Goal: Task Accomplishment & Management: Manage account settings

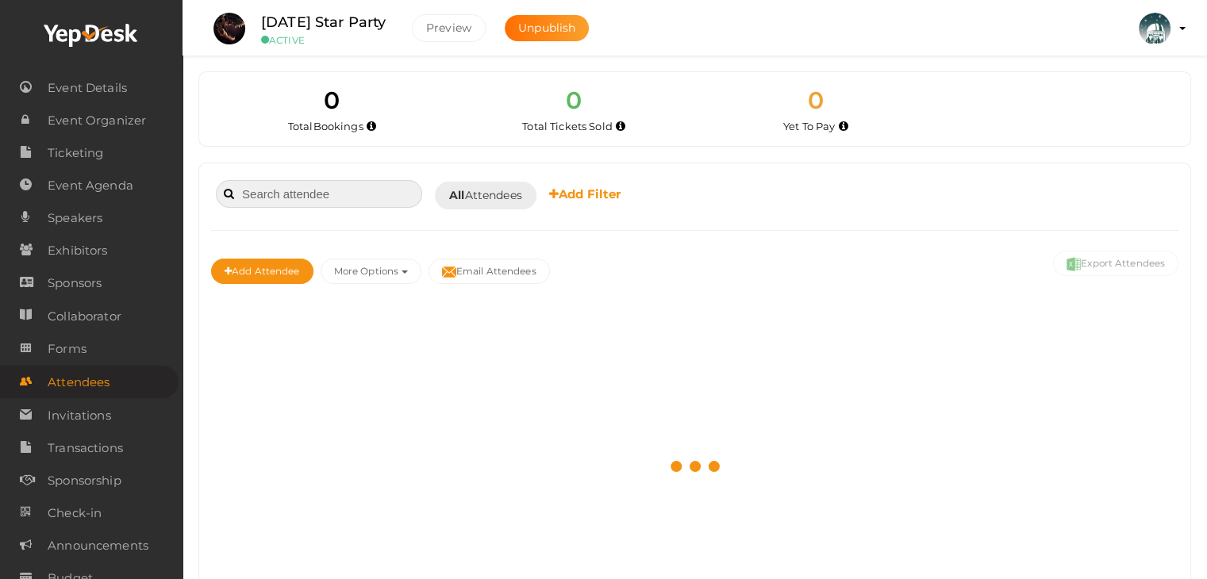
click at [334, 195] on input at bounding box center [319, 194] width 206 height 28
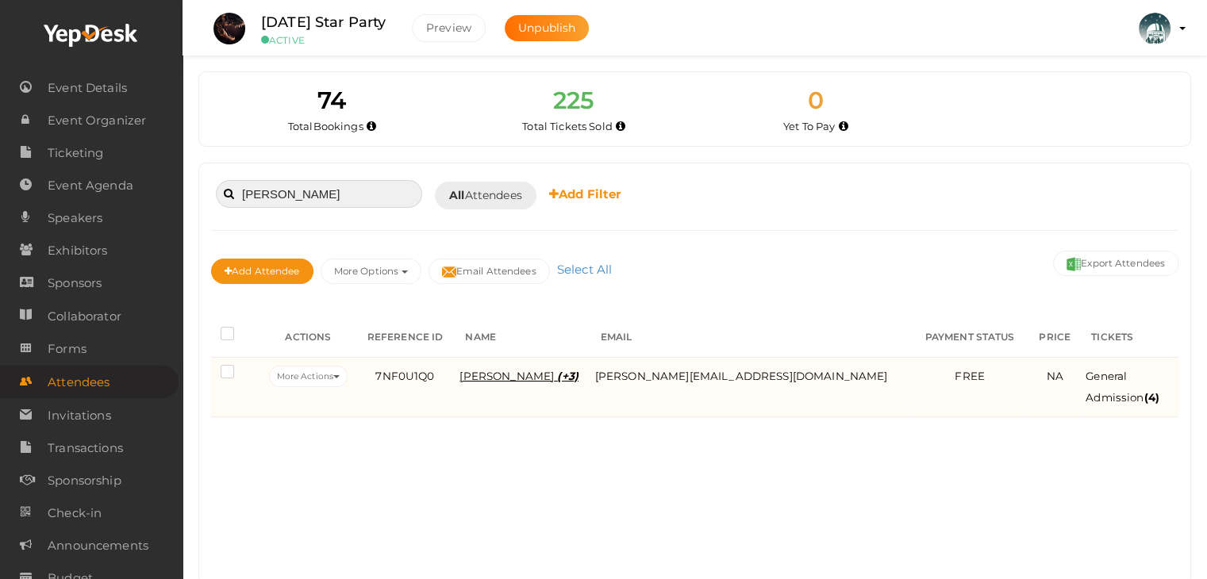
type input "[PERSON_NAME]"
click at [579, 378] on span "[PERSON_NAME] (+3)" at bounding box center [519, 376] width 119 height 13
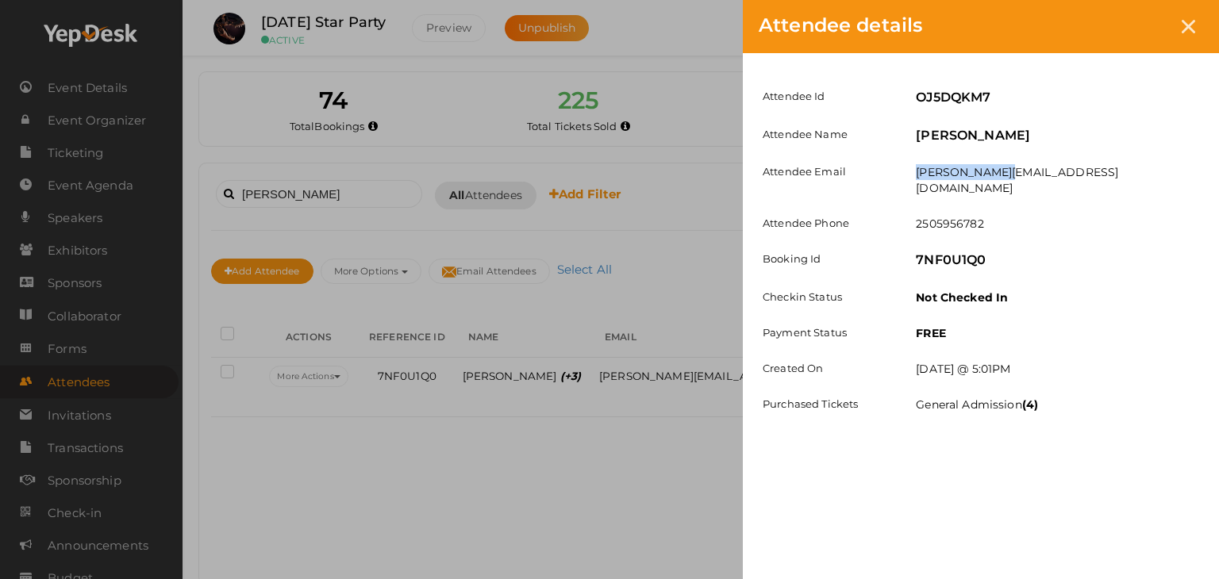
drag, startPoint x: 1027, startPoint y: 176, endPoint x: 913, endPoint y: 180, distance: 114.4
click at [913, 180] on div "[PERSON_NAME][EMAIL_ADDRESS][DOMAIN_NAME]" at bounding box center [1057, 182] width 307 height 36
copy label "[PERSON_NAME][EMAIL_ADDRESS][DOMAIN_NAME]"
click at [245, 127] on div "Attendee details Attendee Id OJ5DQKM7 Attendee Name [PERSON_NAME] Attendee Emai…" at bounding box center [609, 289] width 1219 height 579
click at [562, 453] on div "Attendee details Attendee Id OJ5DQKM7 Attendee Name [PERSON_NAME] Attendee Emai…" at bounding box center [609, 289] width 1219 height 579
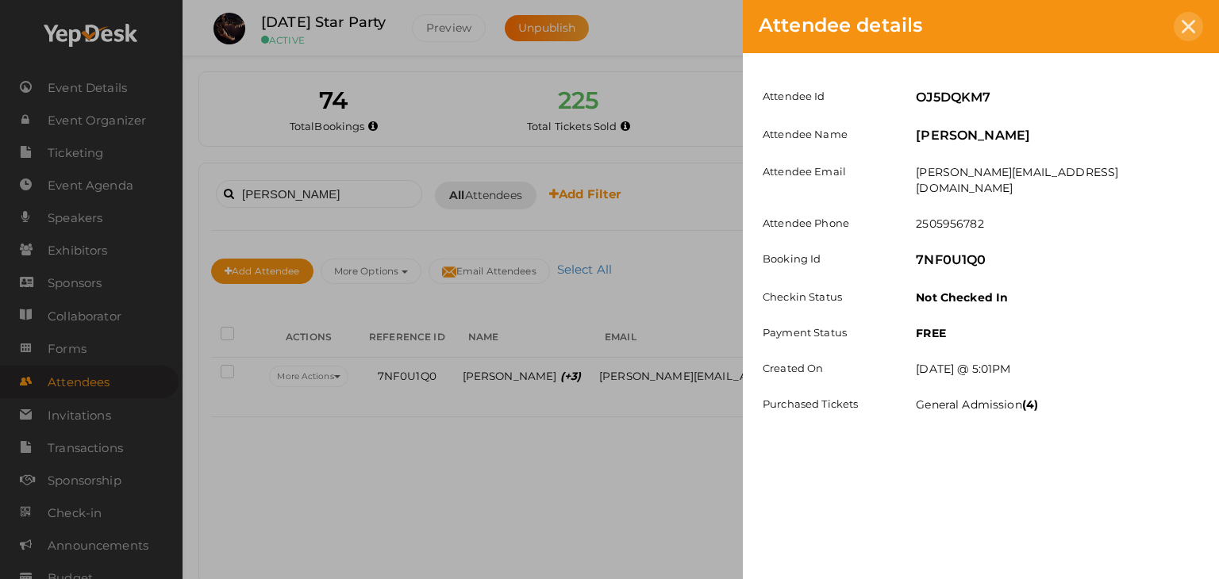
click at [1191, 27] on icon at bounding box center [1188, 26] width 13 height 13
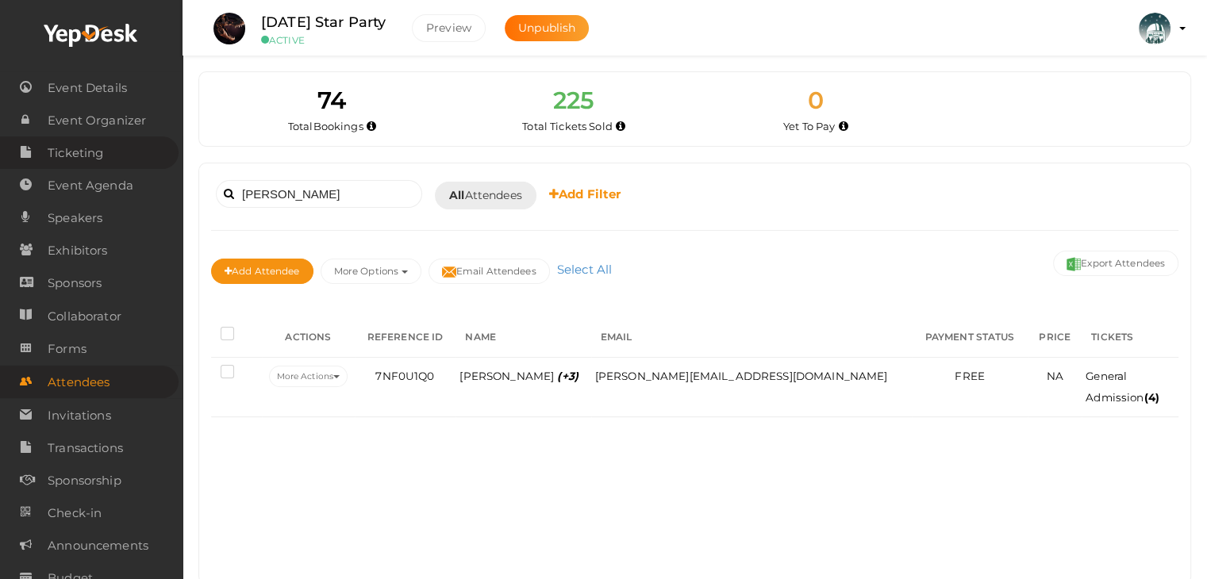
click at [86, 155] on span "Ticketing" at bounding box center [76, 153] width 56 height 32
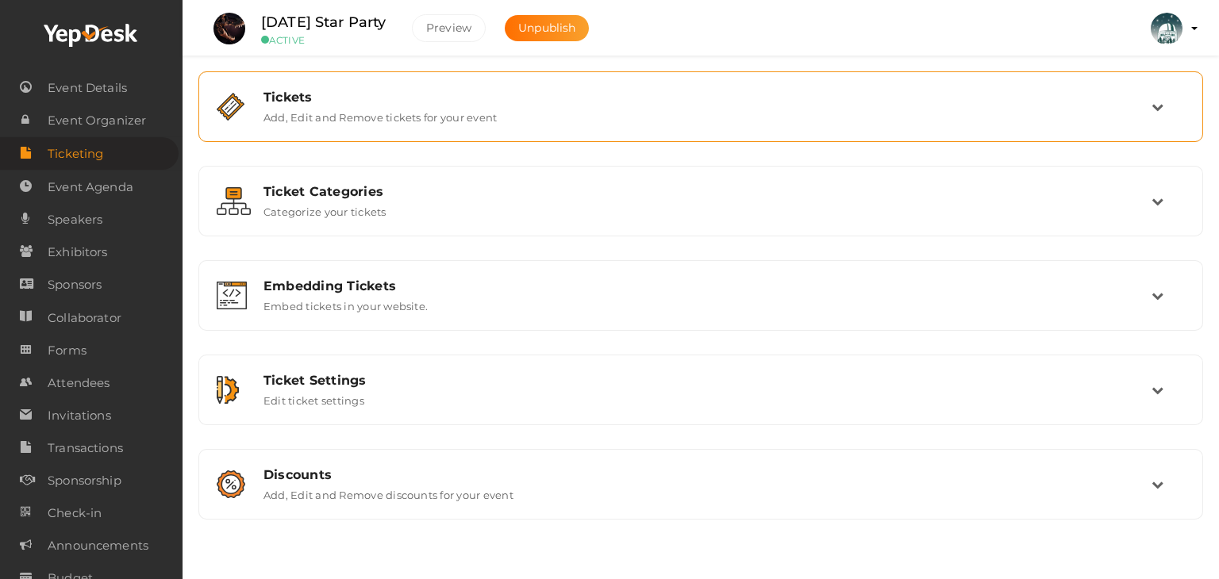
click at [378, 135] on div "Tickets Add, Edit and Remove tickets for your event" at bounding box center [700, 106] width 1005 height 71
click at [664, 72] on div "Tickets Add, Edit and Remove tickets for your event" at bounding box center [700, 106] width 1005 height 71
click at [1105, 108] on div "Tickets Add, Edit and Remove tickets for your event" at bounding box center [702, 107] width 900 height 34
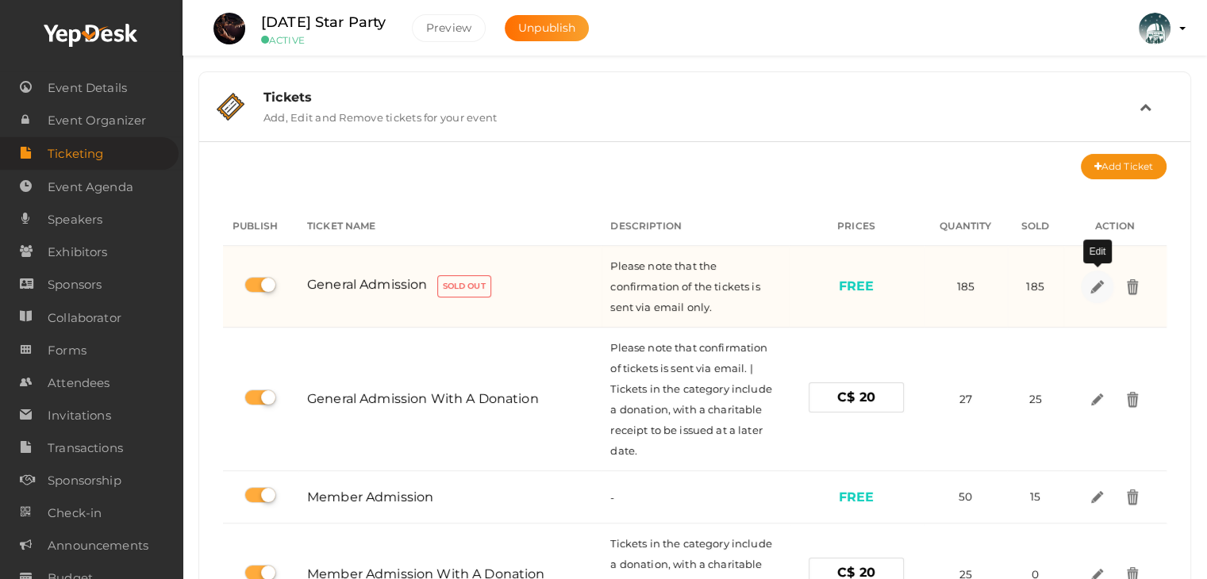
click at [1091, 281] on img at bounding box center [1097, 286] width 18 height 18
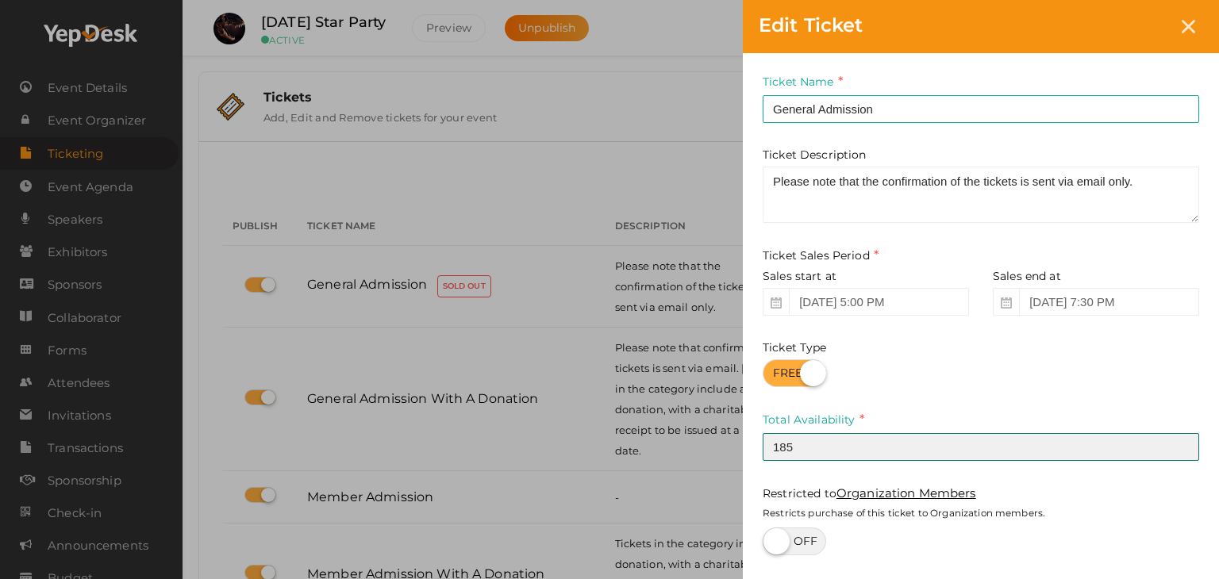
click at [848, 448] on input "185" at bounding box center [981, 447] width 437 height 28
type input "189"
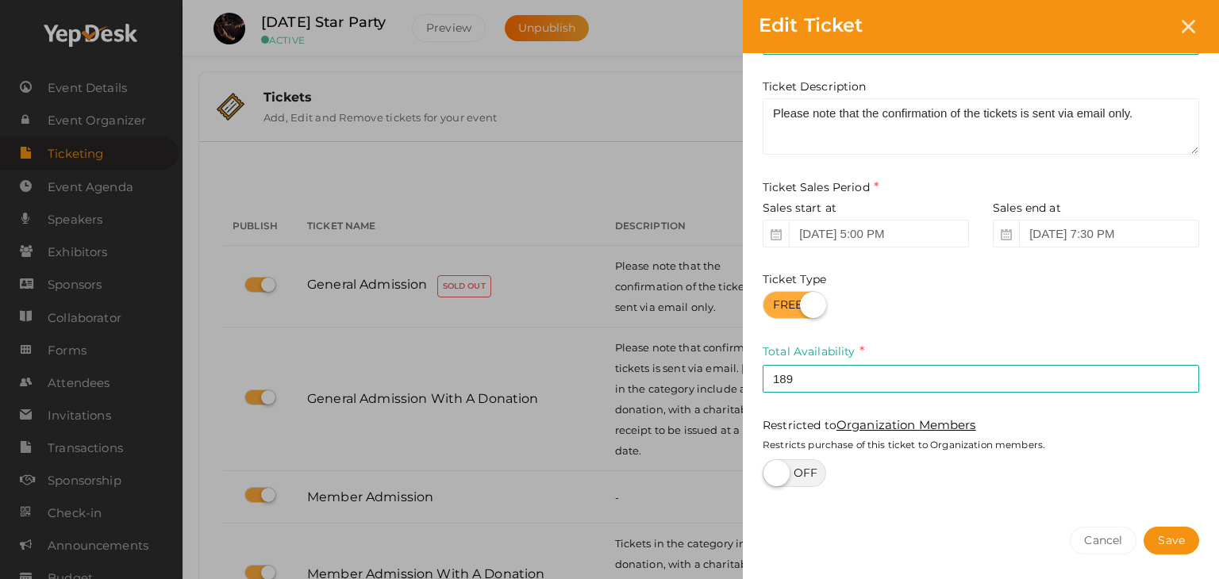
scroll to position [129, 0]
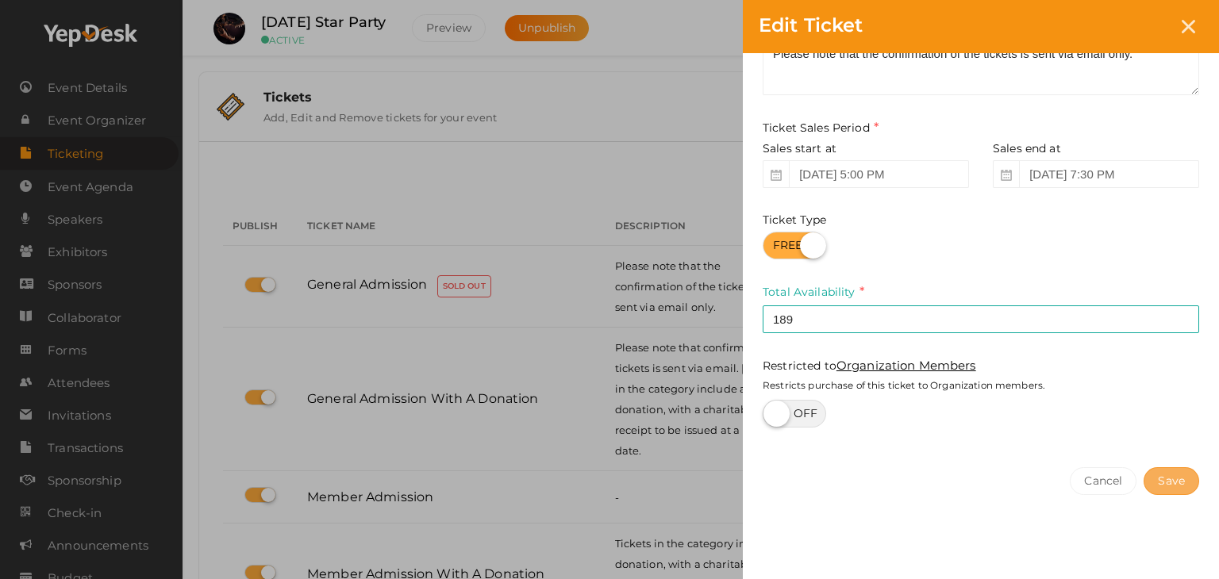
click at [1173, 474] on button "Save" at bounding box center [1172, 482] width 56 height 28
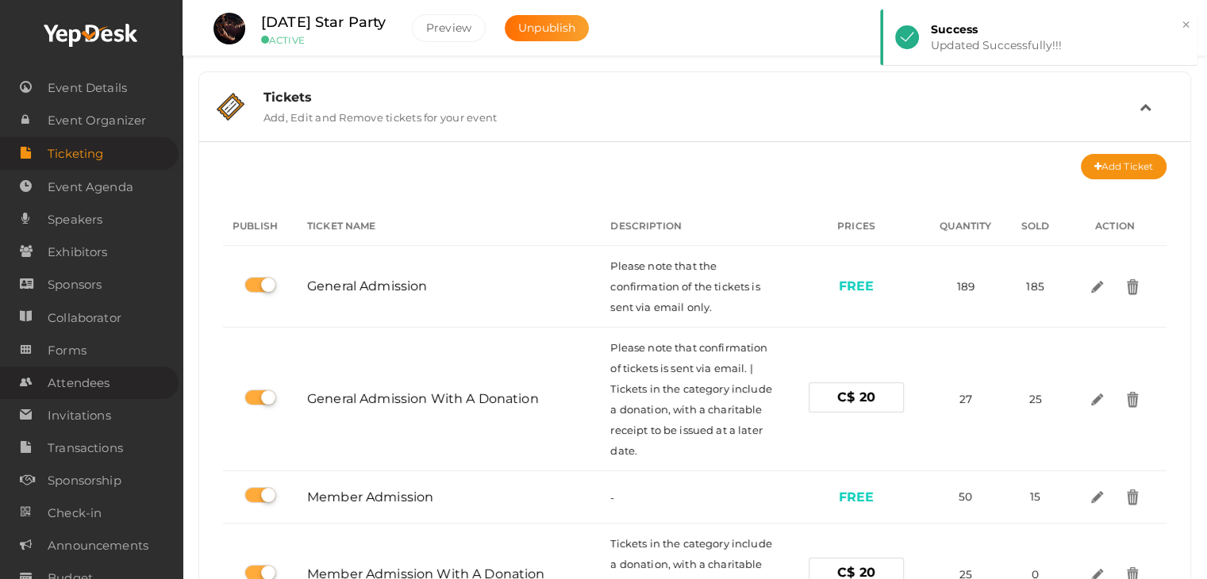
click at [75, 388] on span "Attendees" at bounding box center [79, 383] width 62 height 32
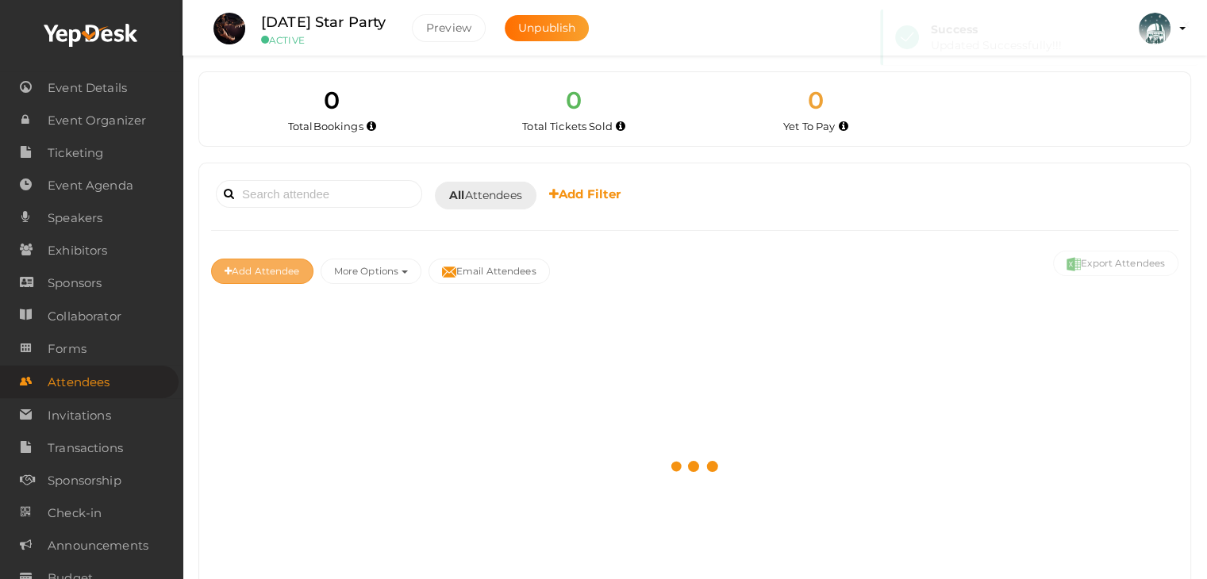
click at [267, 271] on button "Add Attendee" at bounding box center [262, 271] width 102 height 25
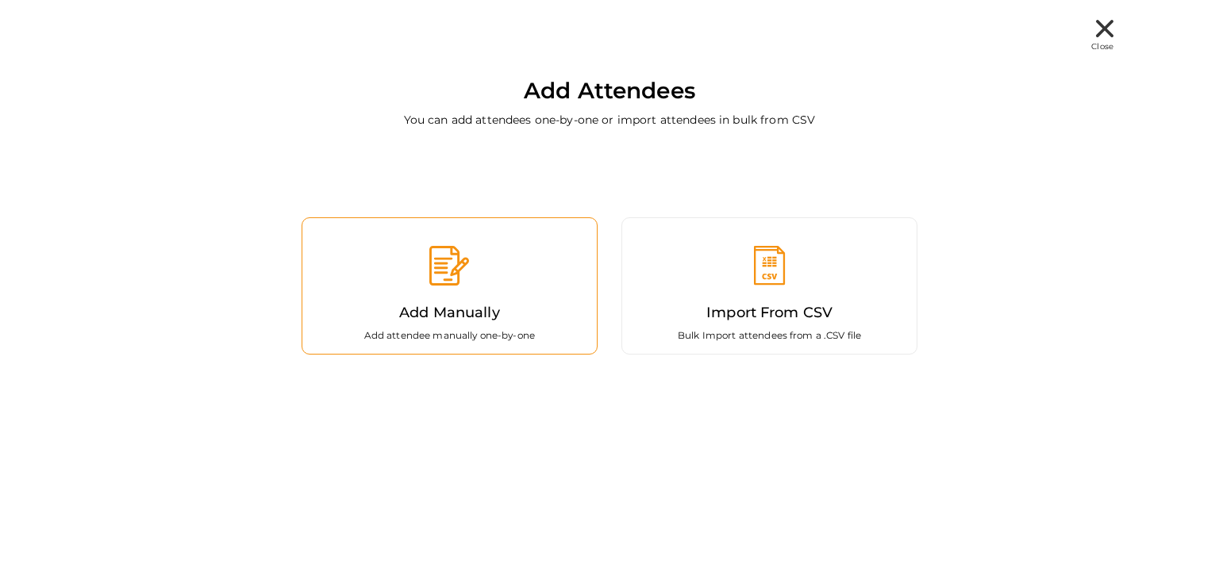
click at [394, 302] on div "Add Manually Add attendee manually one-by-one" at bounding box center [450, 285] width 296 height 137
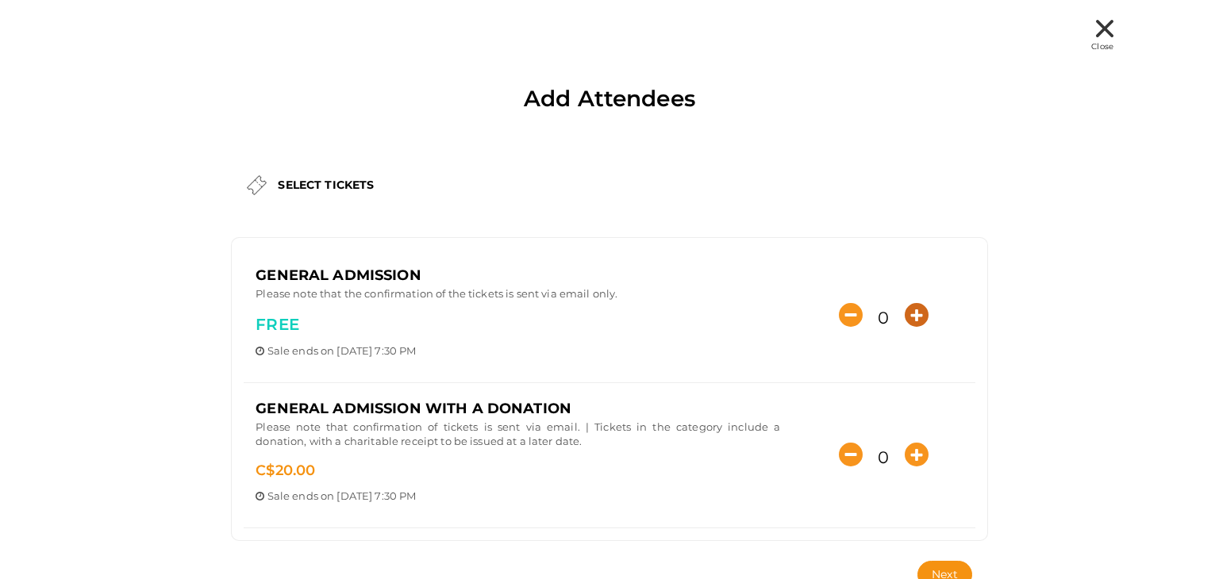
click at [916, 317] on icon "button" at bounding box center [917, 315] width 24 height 24
type input "4"
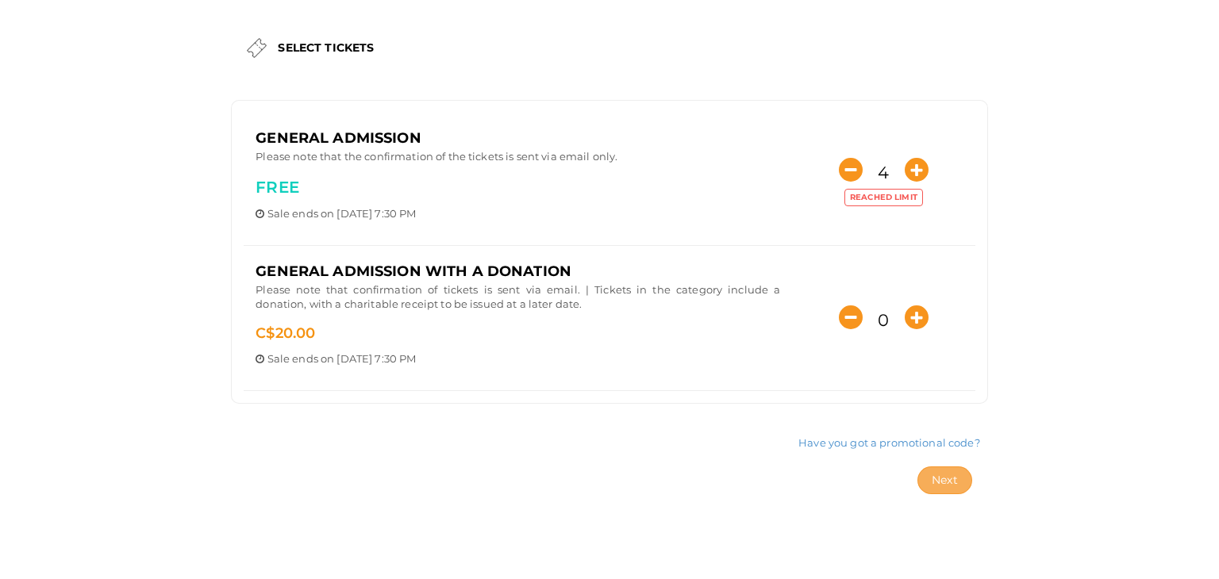
click at [932, 483] on span "Next" at bounding box center [945, 480] width 26 height 14
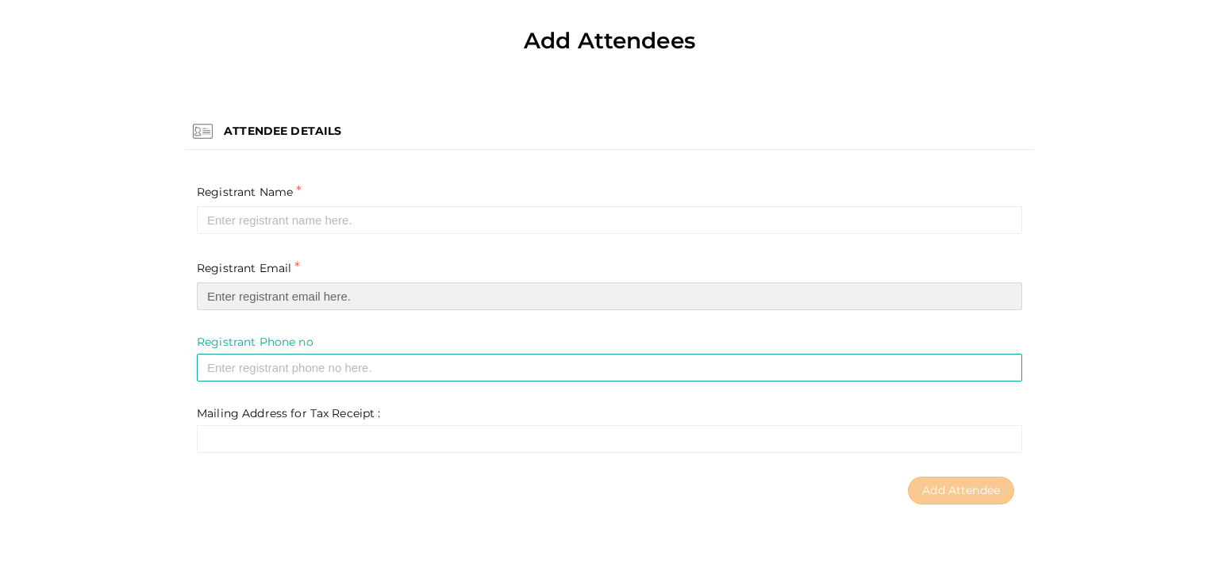
click at [240, 294] on input "email" at bounding box center [609, 297] width 825 height 28
paste input "[PERSON_NAME][EMAIL_ADDRESS][DOMAIN_NAME]"
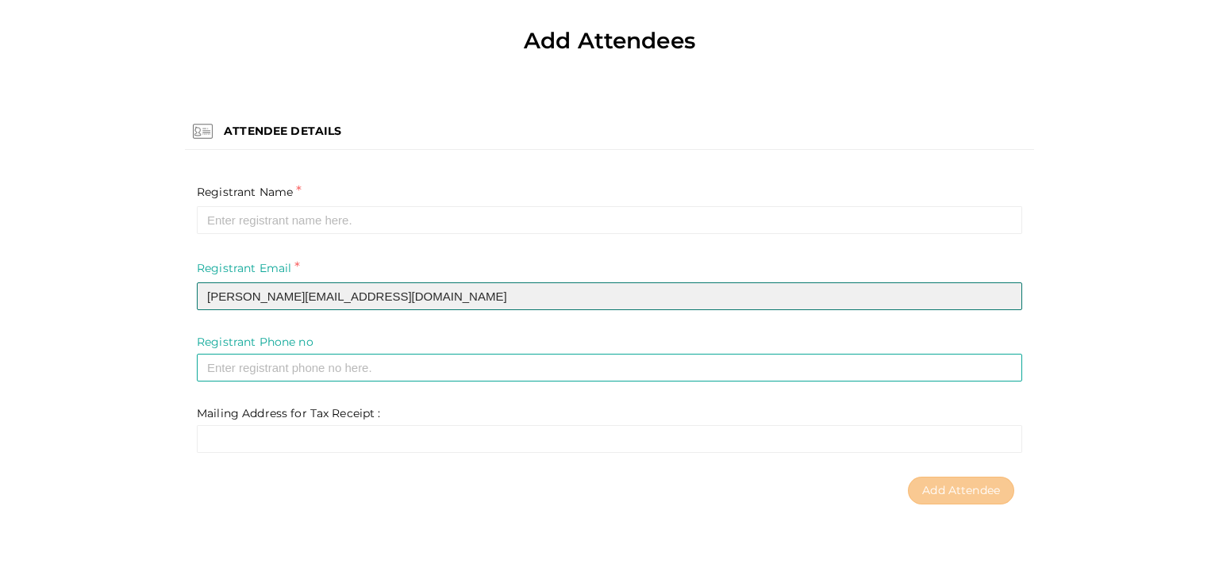
type input "[PERSON_NAME][EMAIL_ADDRESS][DOMAIN_NAME]"
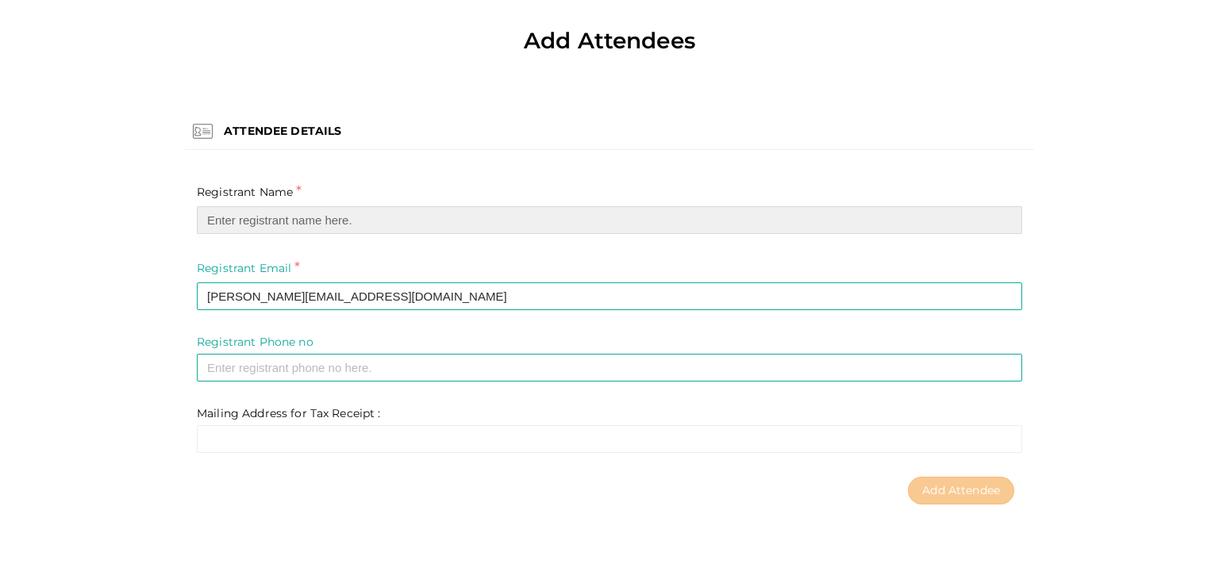
click at [272, 220] on input "text" at bounding box center [609, 220] width 825 height 28
paste input "[PERSON_NAME]"
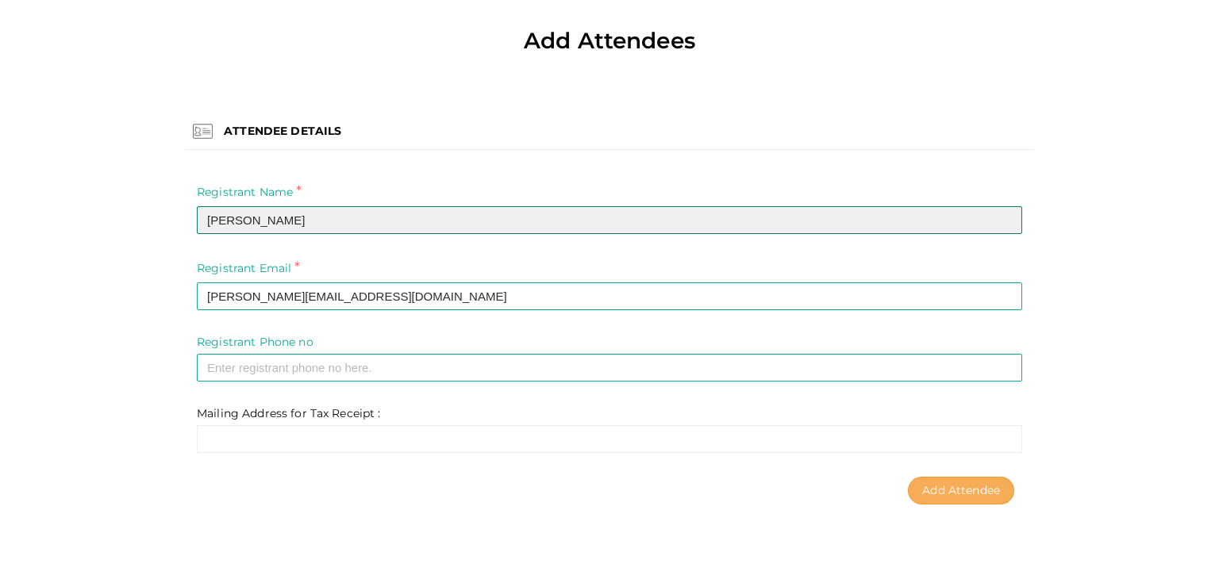
type input "[PERSON_NAME]"
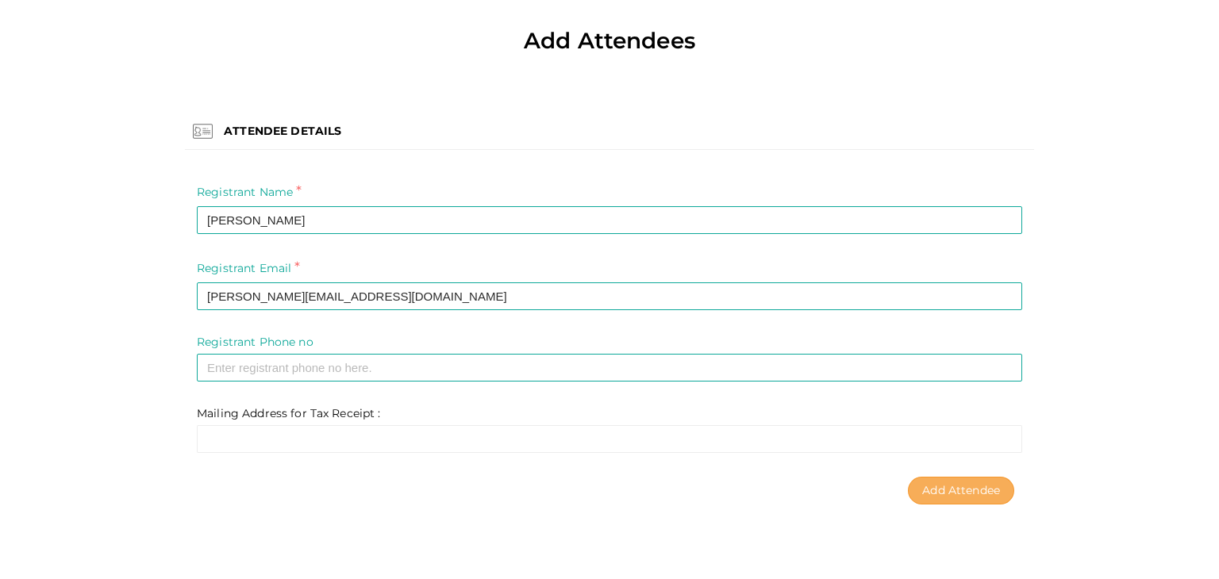
click at [970, 487] on span "Add Attendee" at bounding box center [961, 490] width 78 height 14
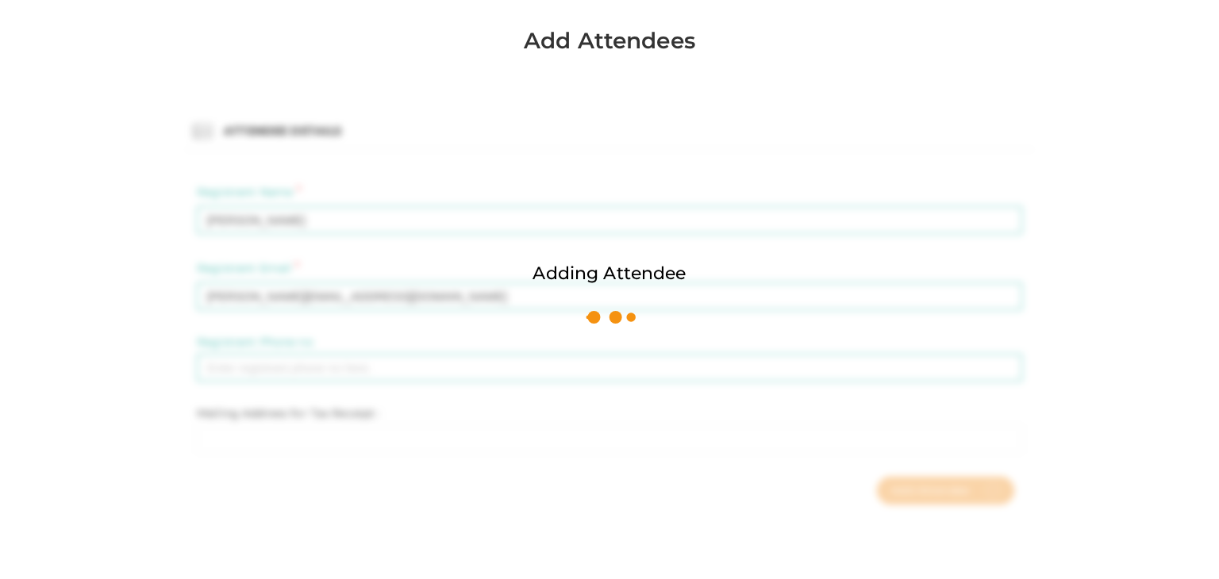
scroll to position [0, 0]
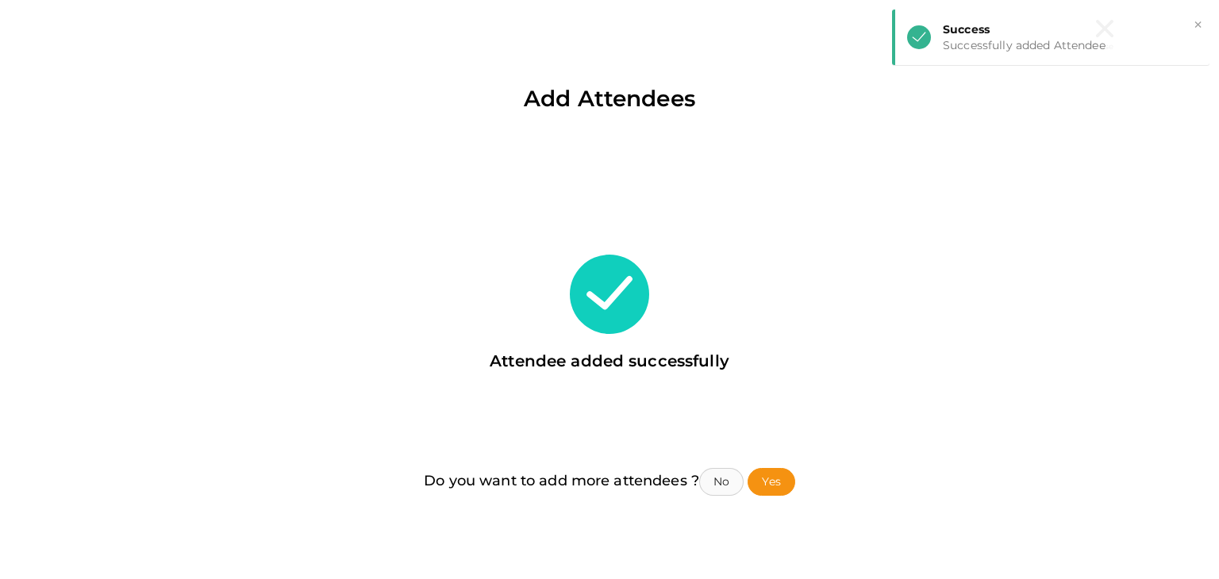
click at [727, 491] on button "No" at bounding box center [721, 482] width 44 height 28
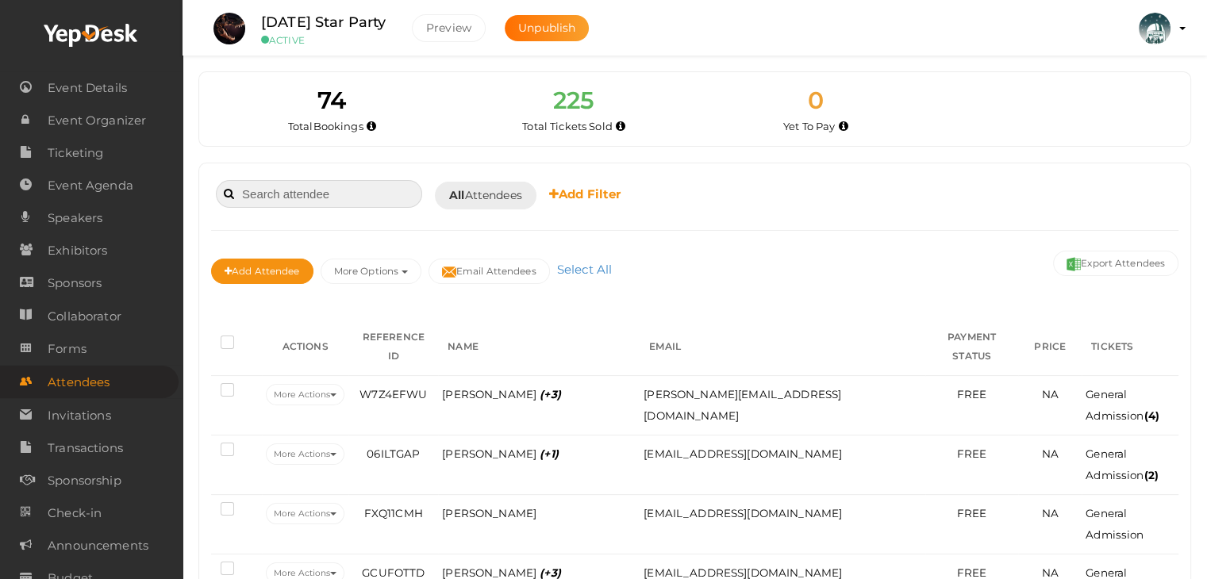
click at [342, 199] on input at bounding box center [319, 194] width 206 height 28
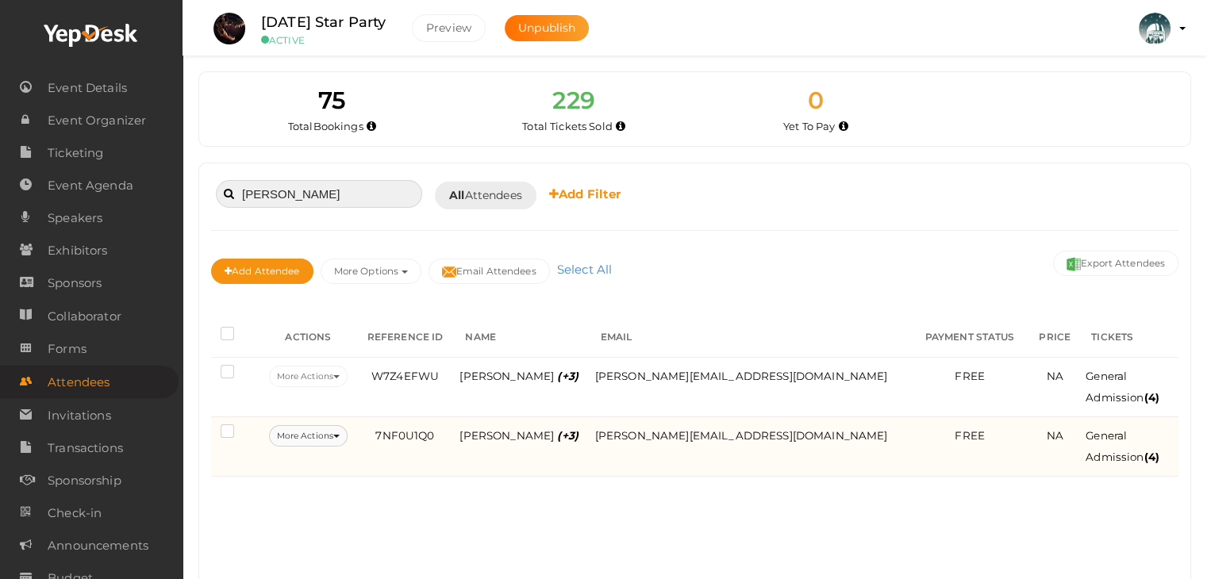
type input "[PERSON_NAME]"
click at [348, 441] on button "More Actions" at bounding box center [308, 435] width 79 height 21
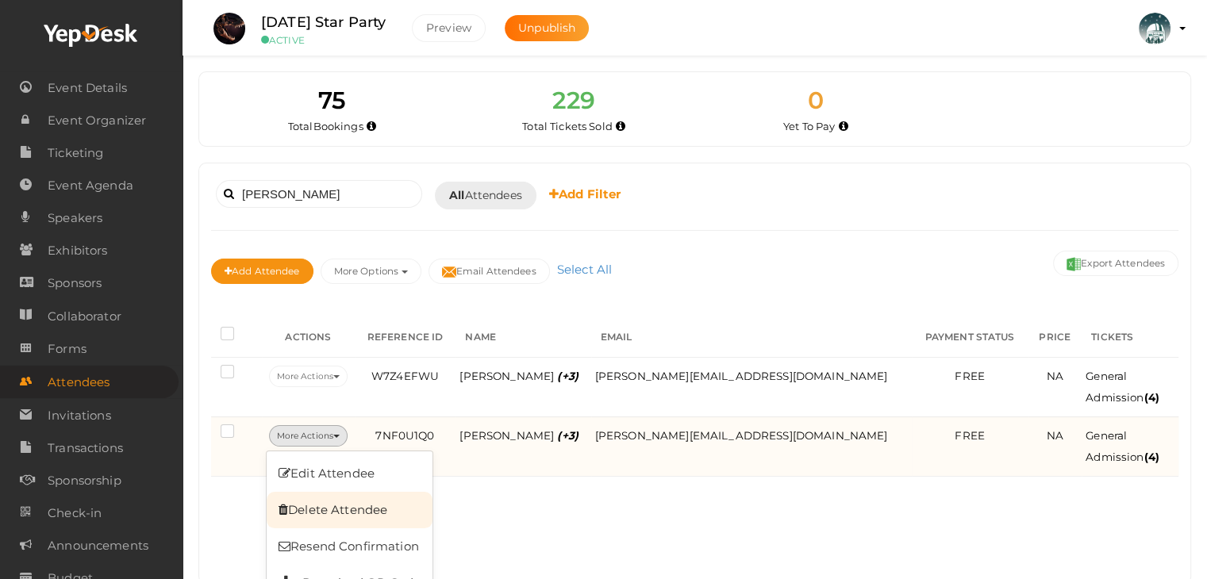
click at [380, 510] on link "Delete Attendee" at bounding box center [350, 510] width 166 height 37
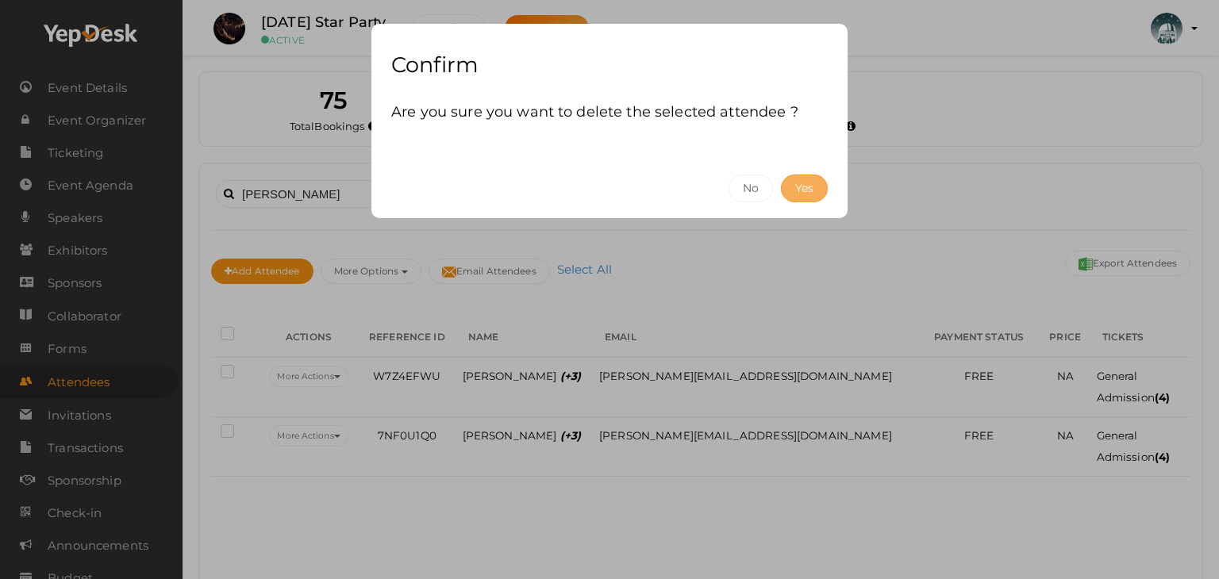
click at [796, 195] on button "Yes" at bounding box center [804, 189] width 47 height 28
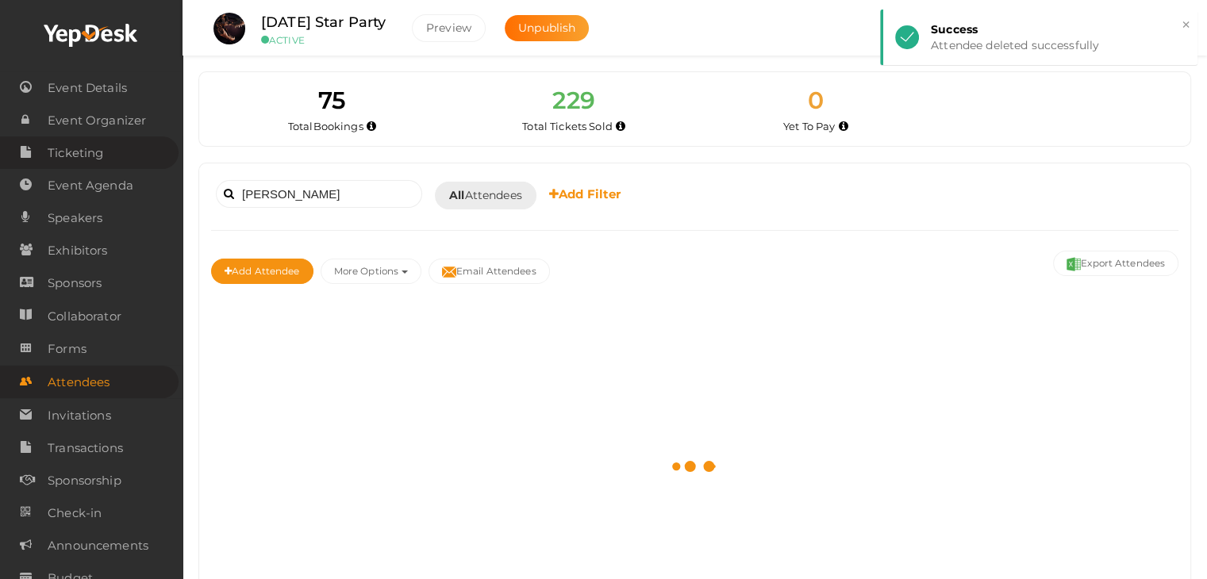
click at [70, 155] on span "Ticketing" at bounding box center [76, 153] width 56 height 32
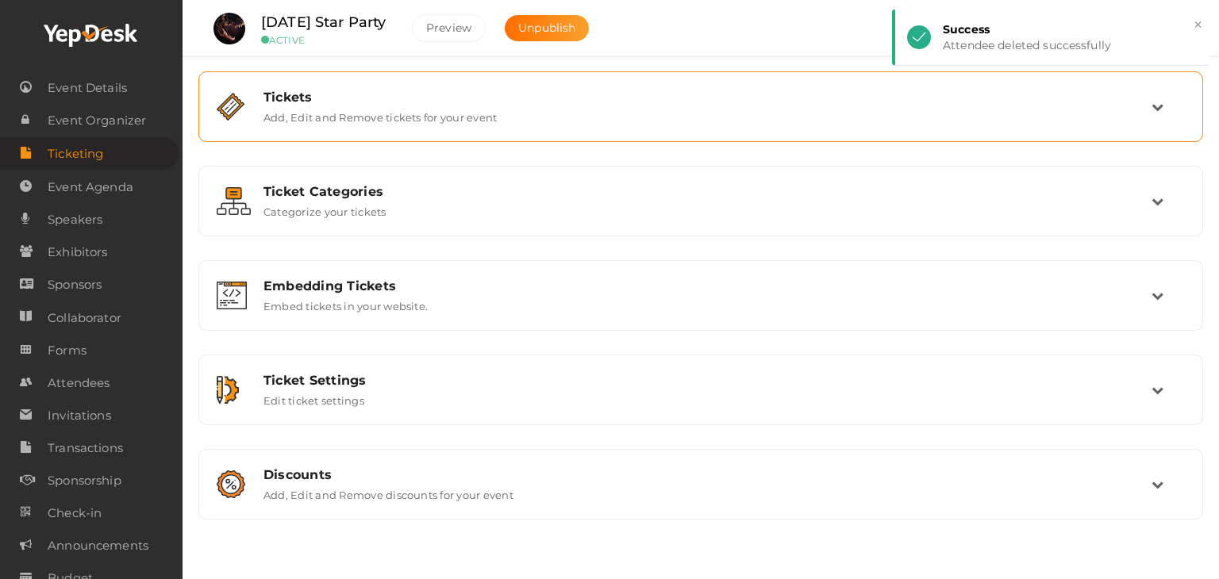
click at [482, 110] on label "Add, Edit and Remove tickets for your event" at bounding box center [380, 114] width 233 height 19
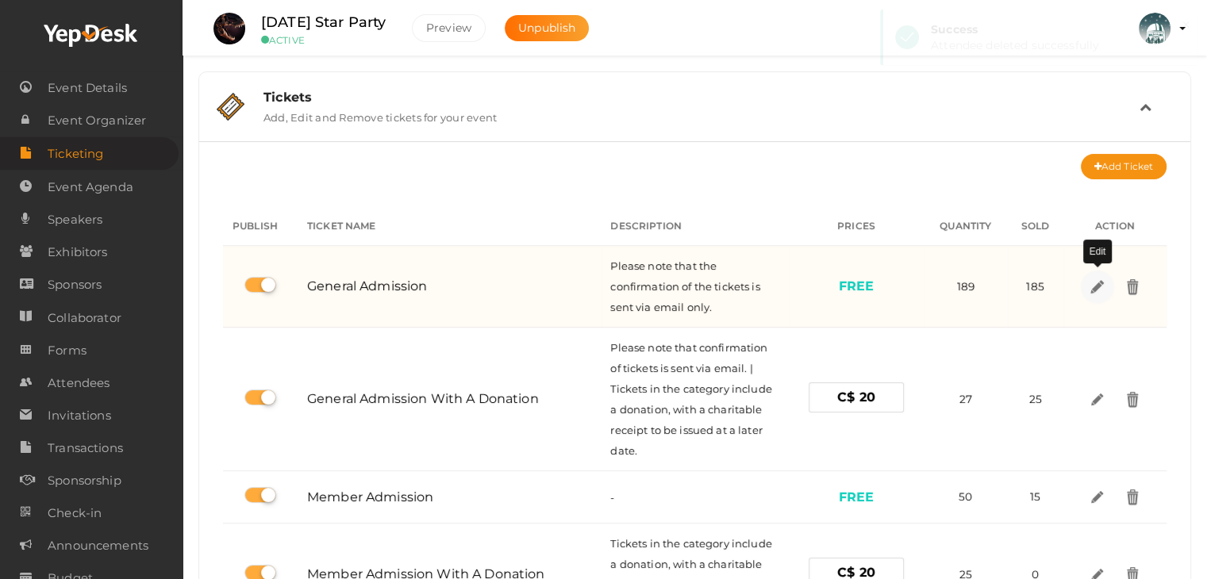
click at [1093, 283] on img at bounding box center [1097, 286] width 18 height 18
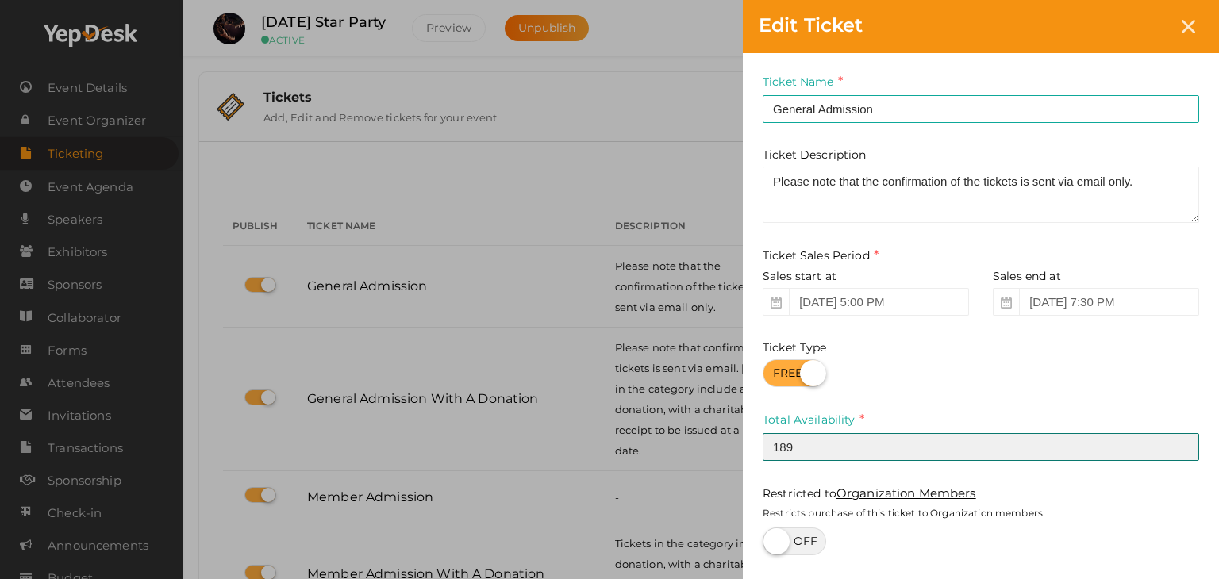
click at [806, 443] on input "189" at bounding box center [981, 447] width 437 height 28
type input "185"
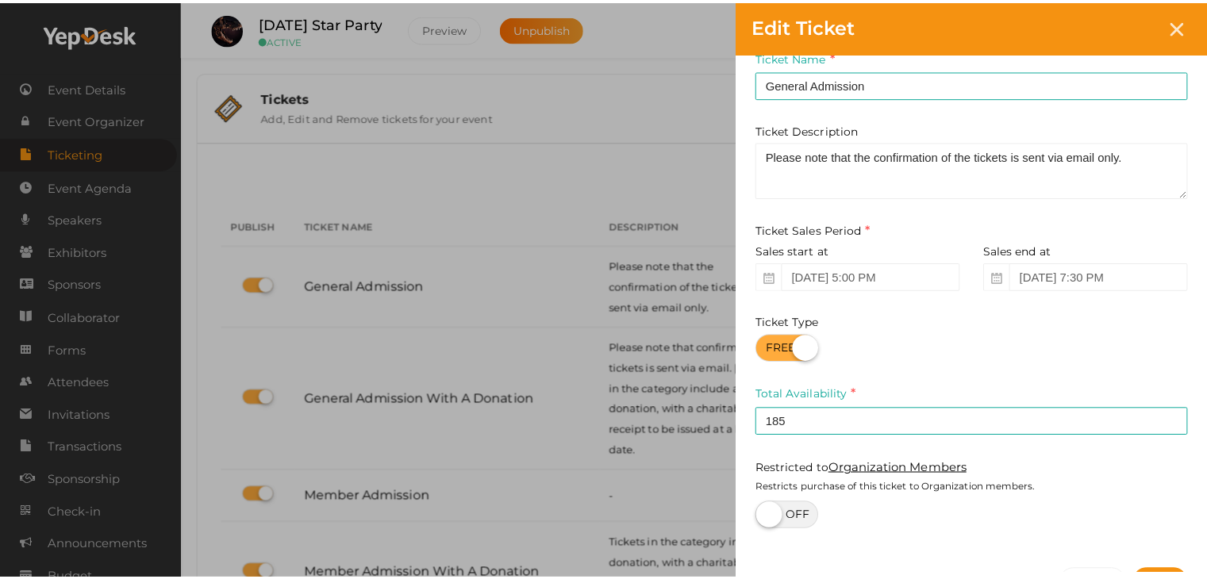
scroll to position [79, 0]
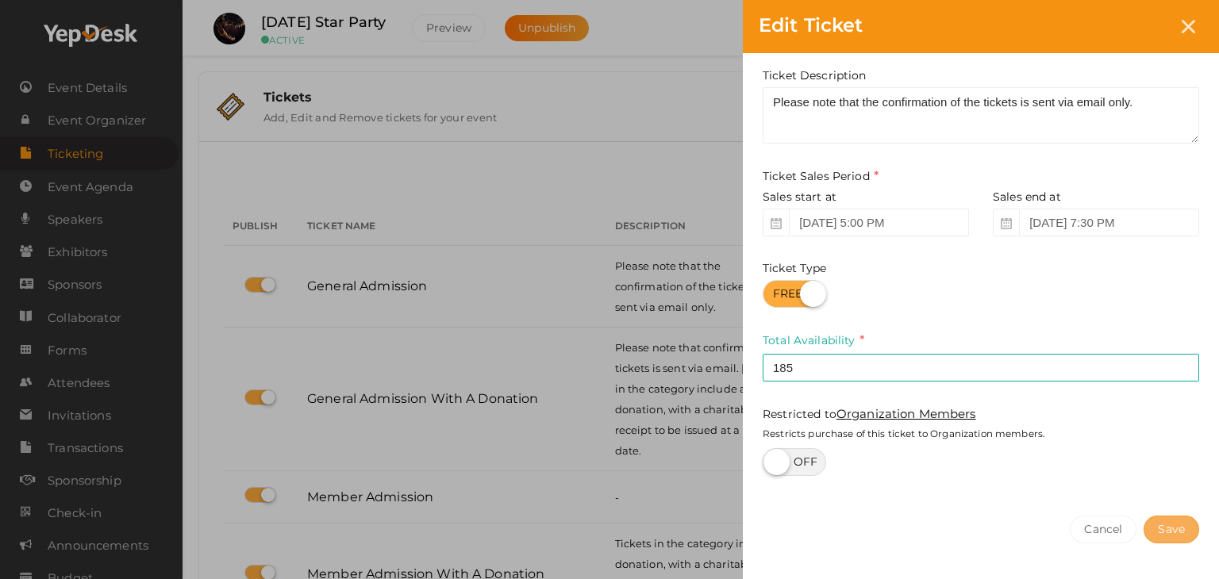
click at [1187, 525] on button "Save" at bounding box center [1172, 530] width 56 height 28
